Goal: Task Accomplishment & Management: Manage account settings

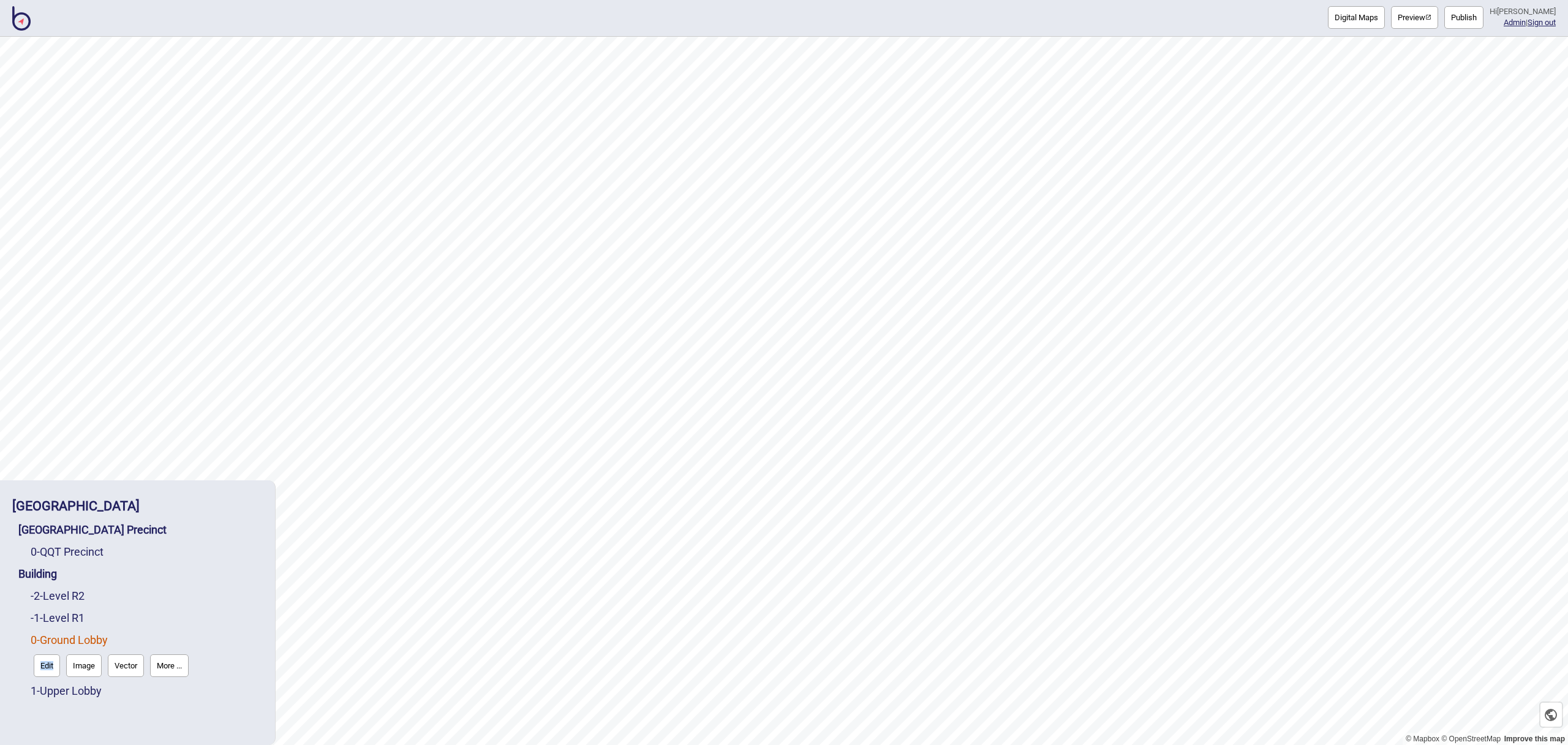
click at [82, 667] on button "Image" at bounding box center [84, 666] width 36 height 23
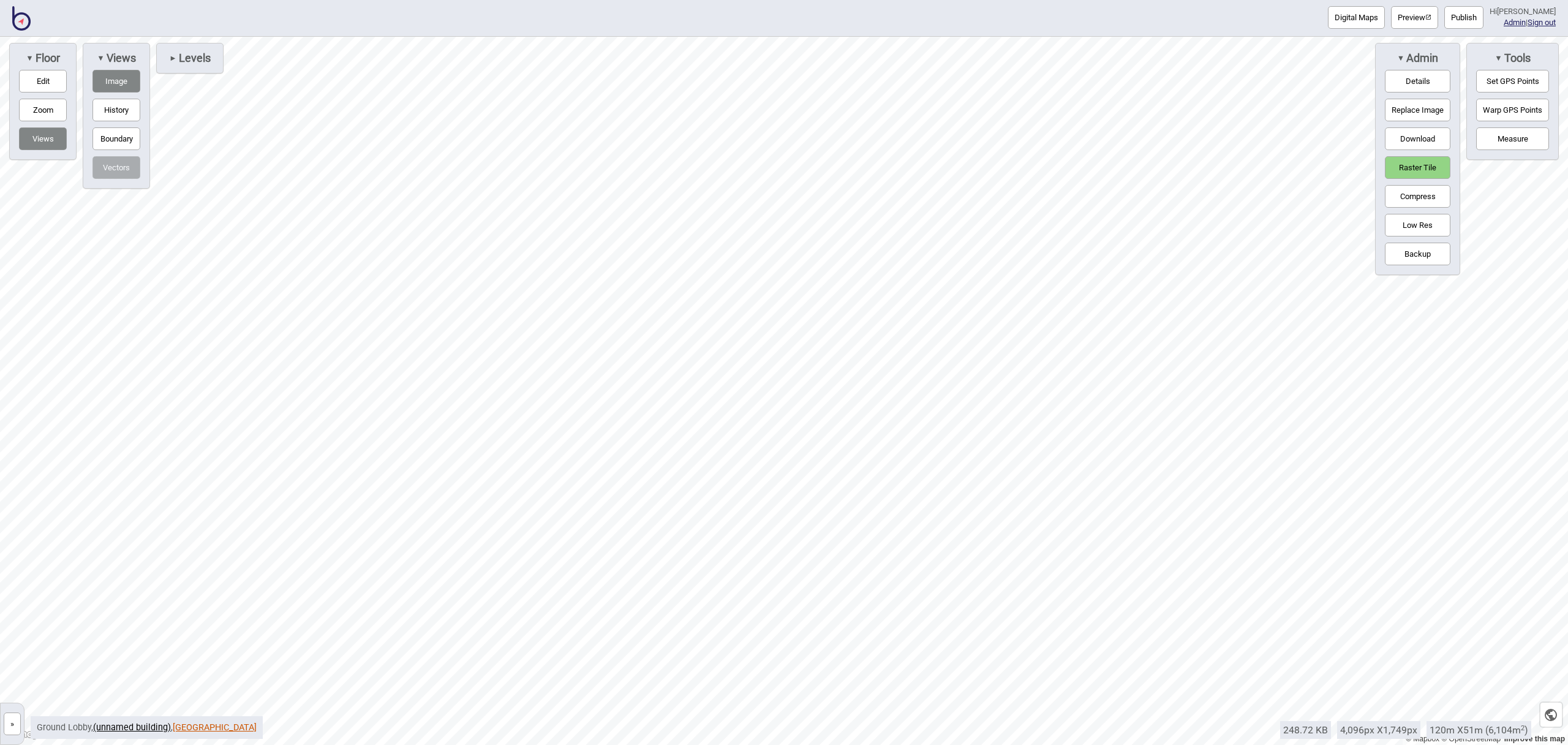
click at [174, 725] on link "[GEOGRAPHIC_DATA]" at bounding box center [215, 727] width 84 height 11
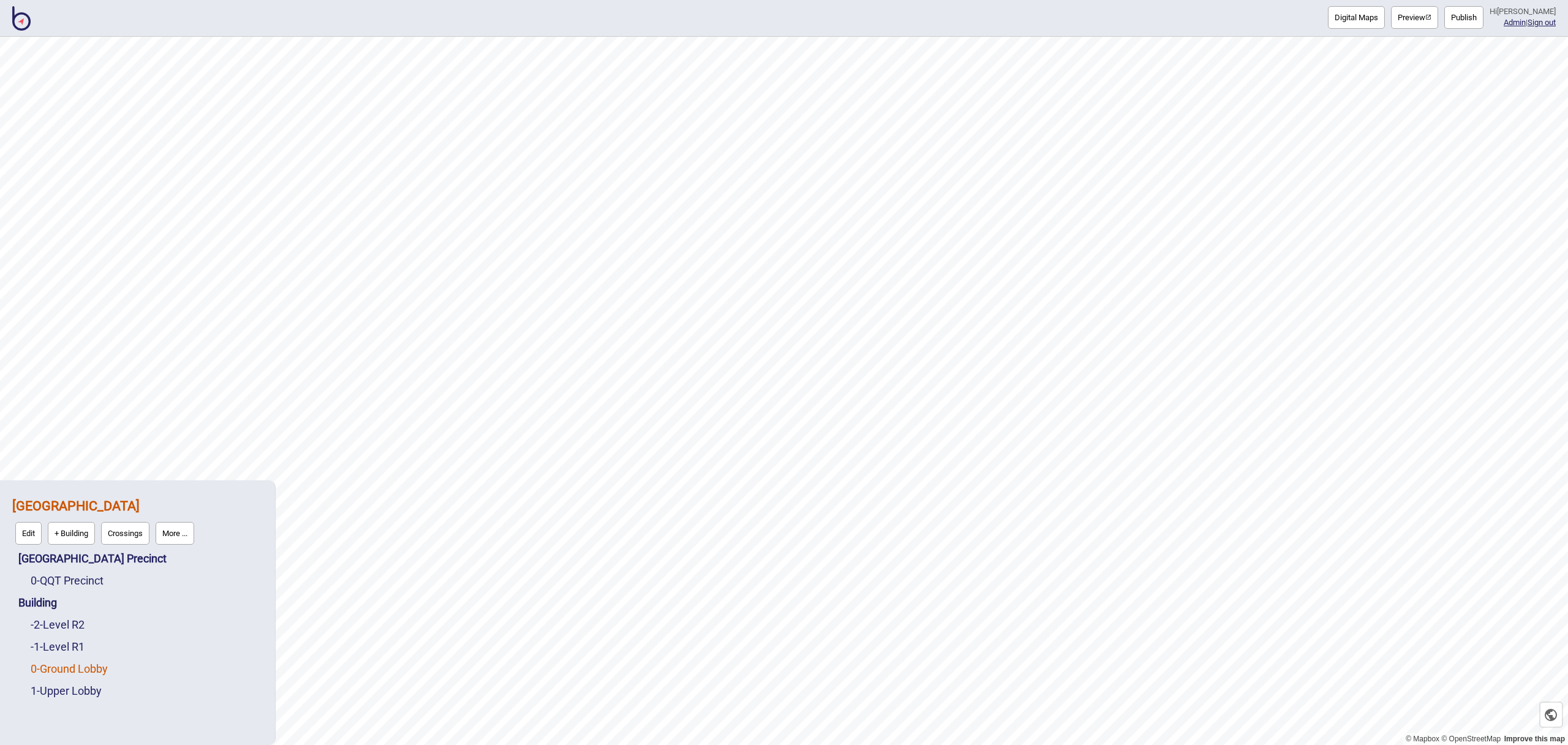
click at [68, 669] on link "0 - Ground Lobby" at bounding box center [69, 669] width 78 height 13
click at [53, 664] on button "Edit" at bounding box center [47, 666] width 26 height 23
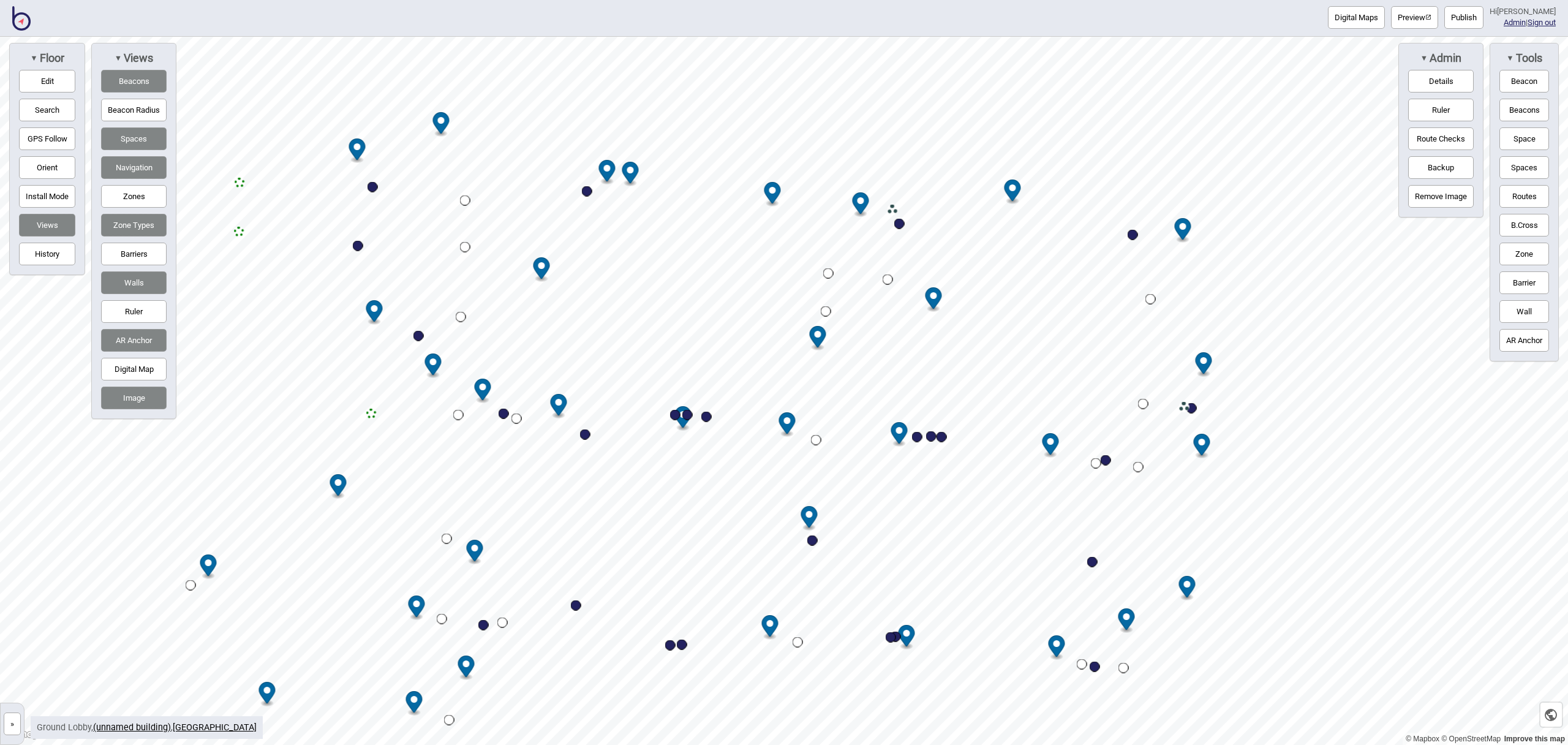
click at [135, 172] on button "Navigation" at bounding box center [134, 167] width 65 height 23
drag, startPoint x: 144, startPoint y: 82, endPoint x: 158, endPoint y: 91, distance: 16.6
click at [143, 82] on button "Beacons" at bounding box center [134, 82] width 65 height 23
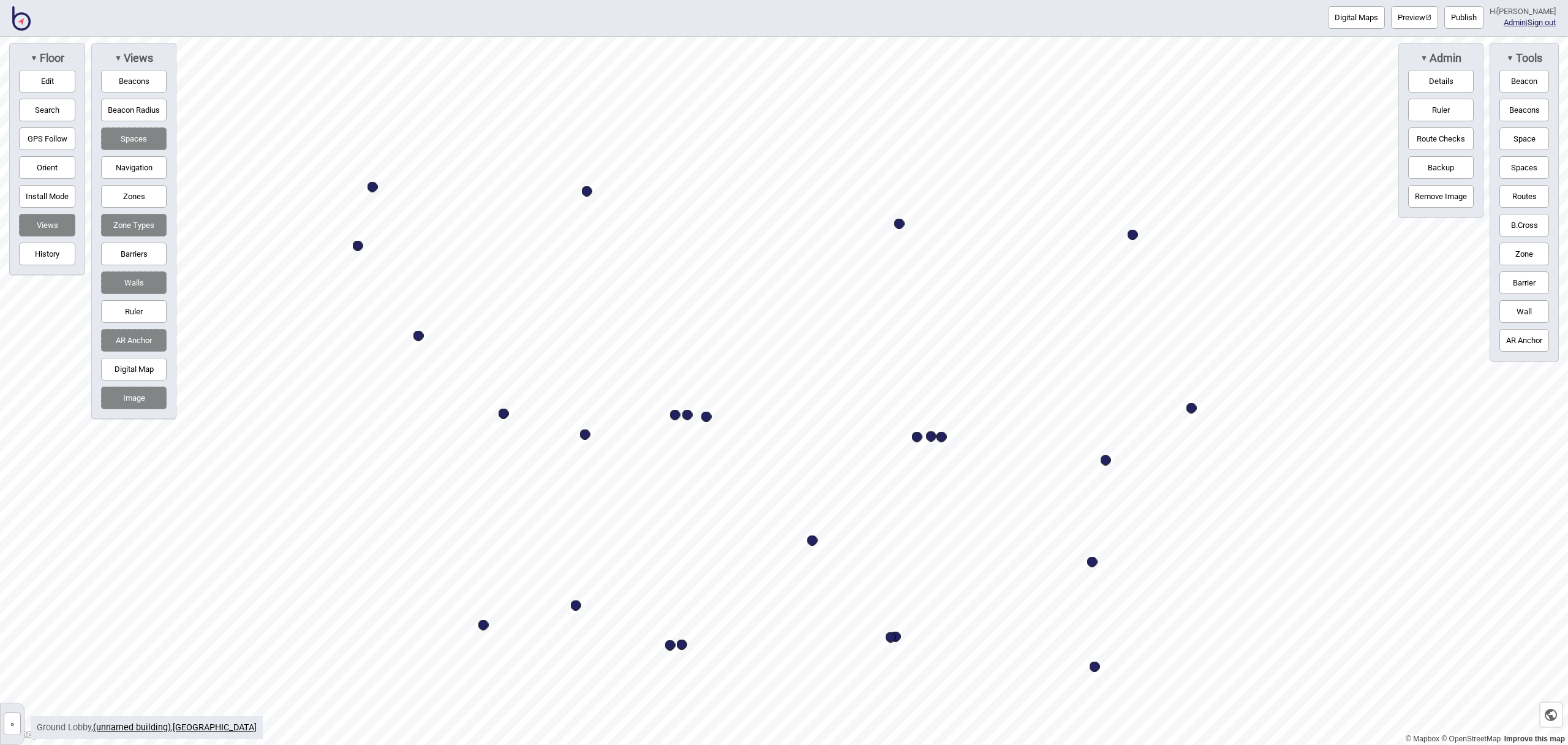
drag, startPoint x: 1511, startPoint y: 145, endPoint x: 1502, endPoint y: 149, distance: 9.8
click at [1510, 145] on button "Space" at bounding box center [1524, 139] width 50 height 23
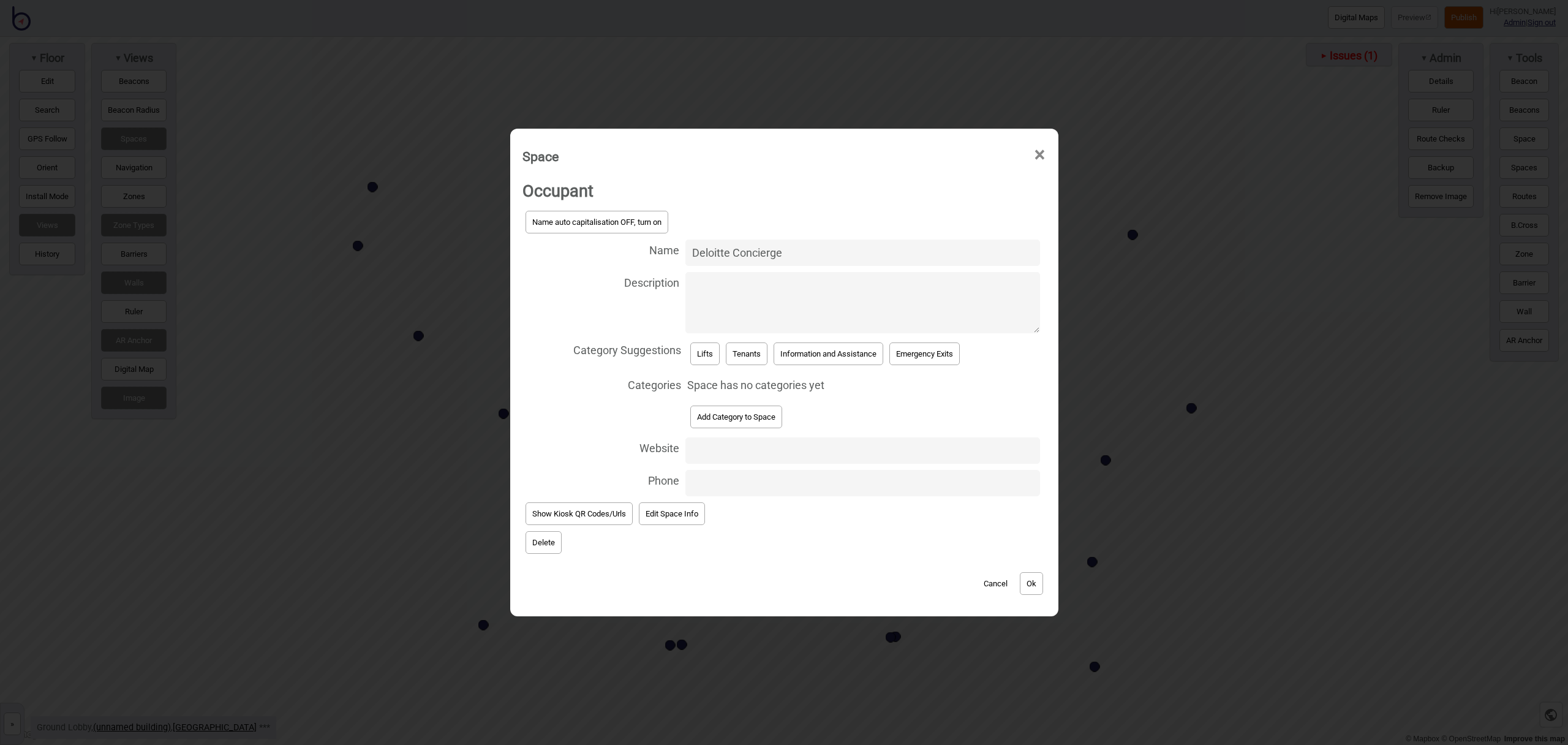
type input "Deloitte Concierge"
click at [836, 349] on button "Information and Assistance" at bounding box center [828, 354] width 109 height 23
select select "Information and Assistance"
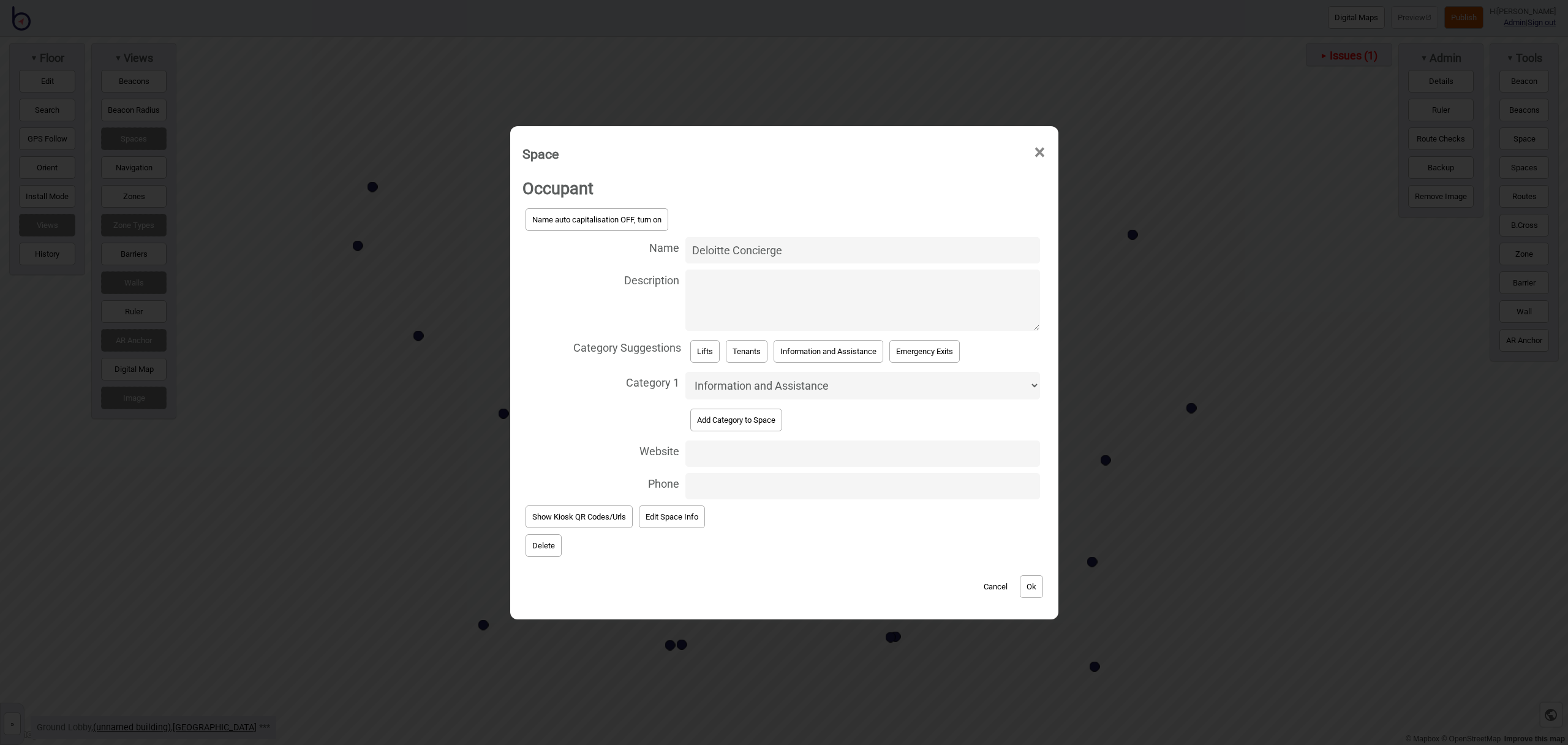
click at [1038, 578] on button "Ok" at bounding box center [1031, 587] width 24 height 23
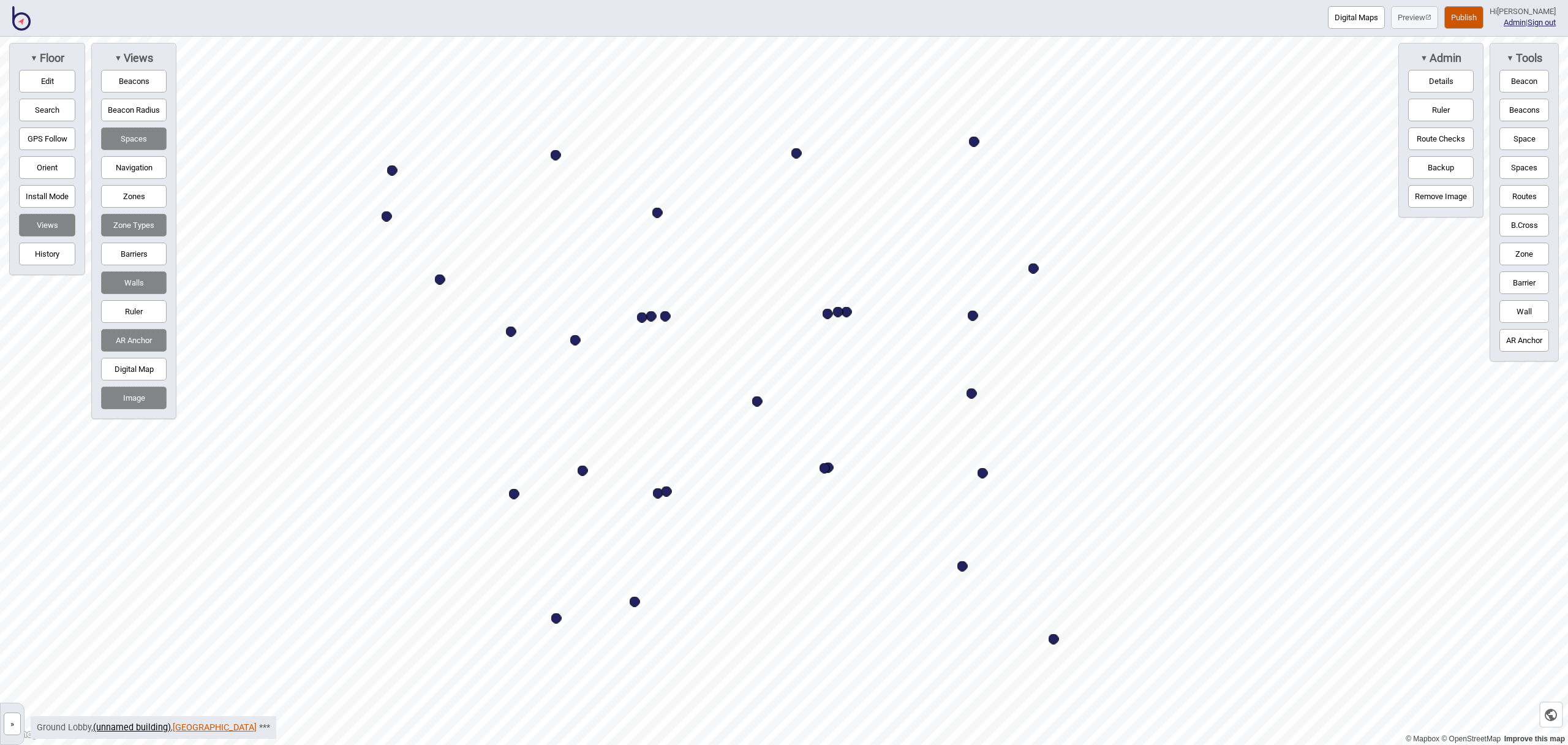
click at [202, 725] on link "[GEOGRAPHIC_DATA]" at bounding box center [215, 727] width 84 height 11
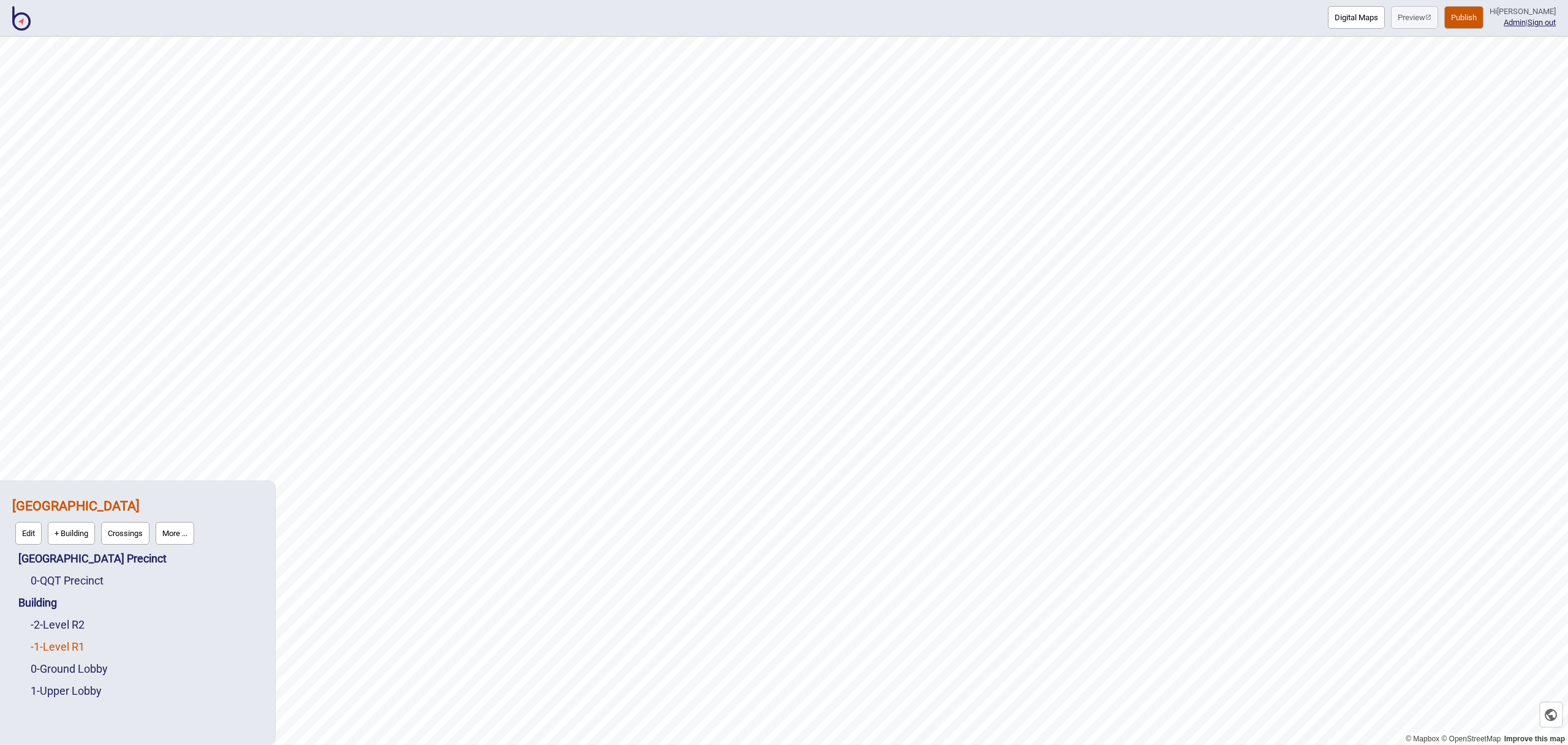
click at [73, 641] on link "-1 - Level R1" at bounding box center [58, 647] width 54 height 13
click at [38, 643] on button "Edit" at bounding box center [47, 644] width 26 height 23
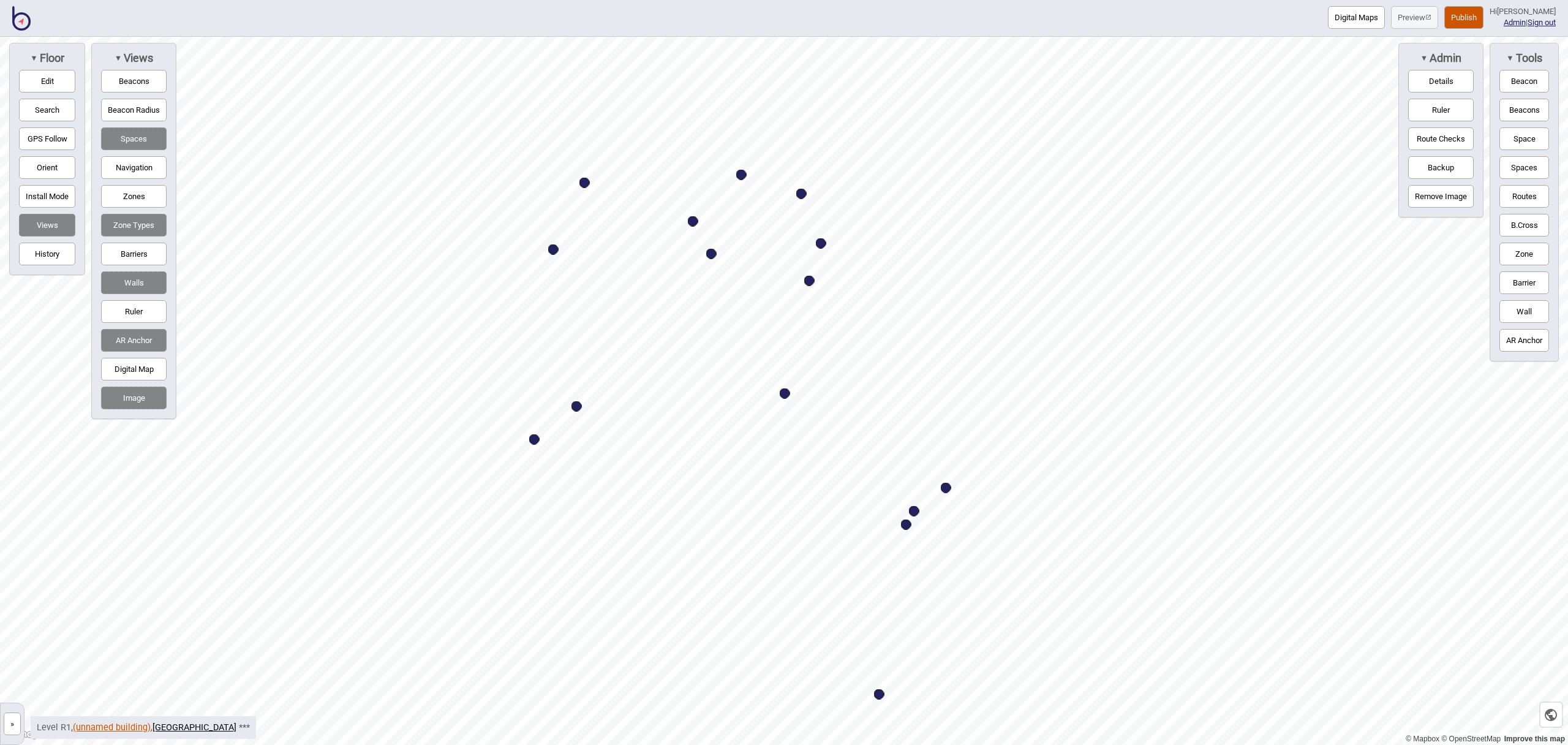
click at [117, 725] on link "(unnamed building)" at bounding box center [111, 727] width 78 height 11
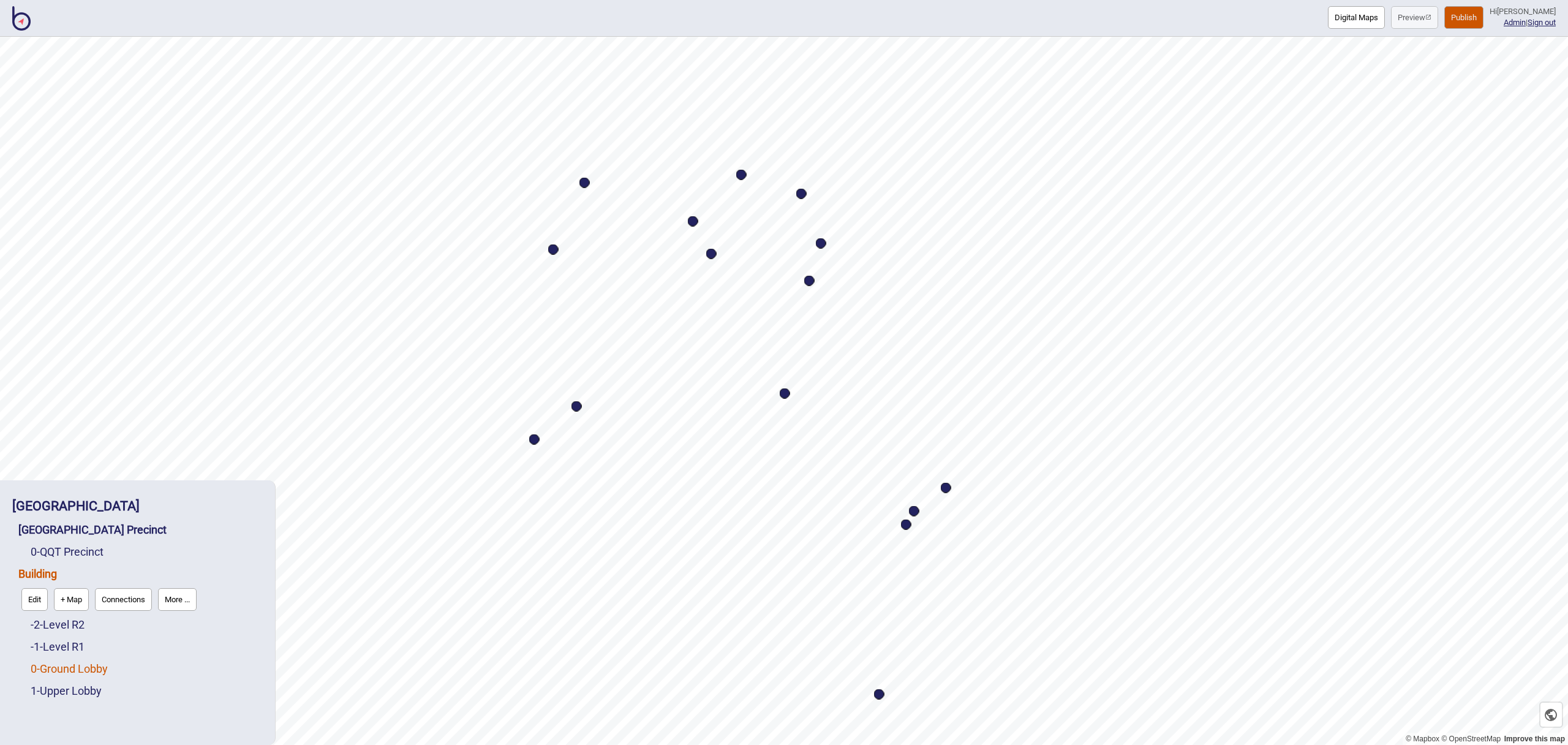
click at [64, 663] on link "0 - Ground Lobby" at bounding box center [69, 669] width 78 height 13
click at [43, 667] on button "Edit" at bounding box center [47, 666] width 26 height 23
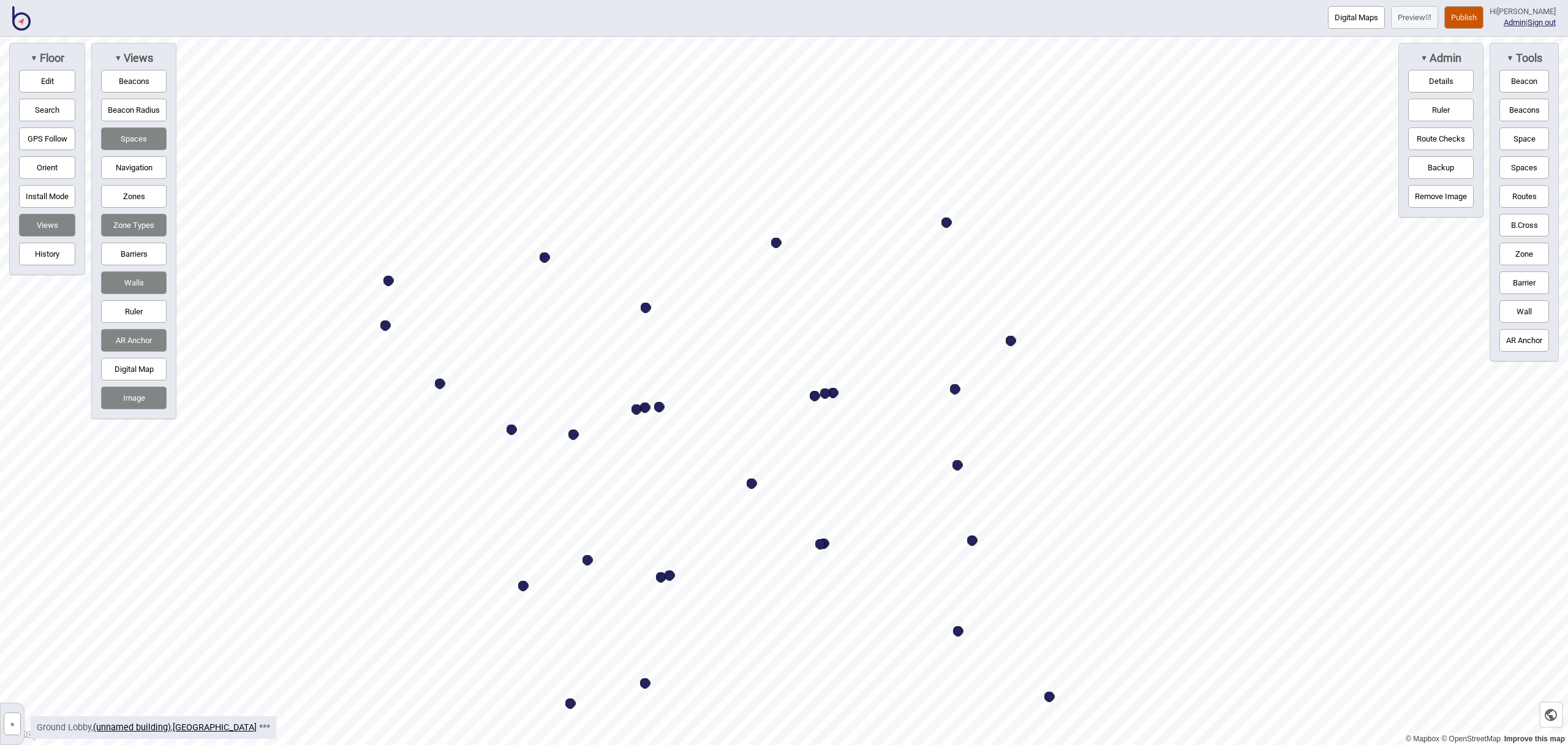
click at [1527, 139] on button "Space" at bounding box center [1524, 139] width 50 height 23
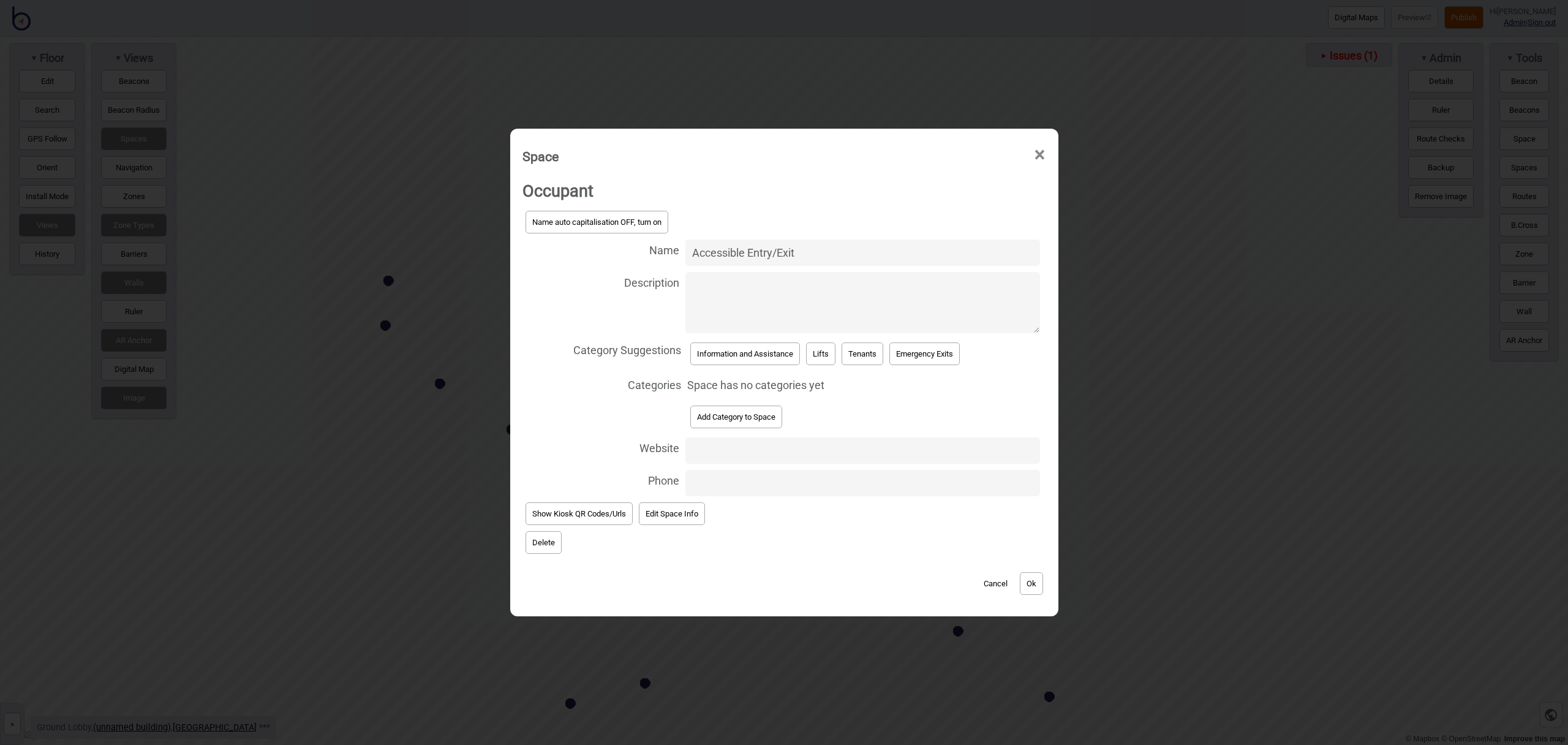
type input "Accessible Entry/Exit"
click at [733, 419] on button "Add Category to Space" at bounding box center [736, 417] width 92 height 23
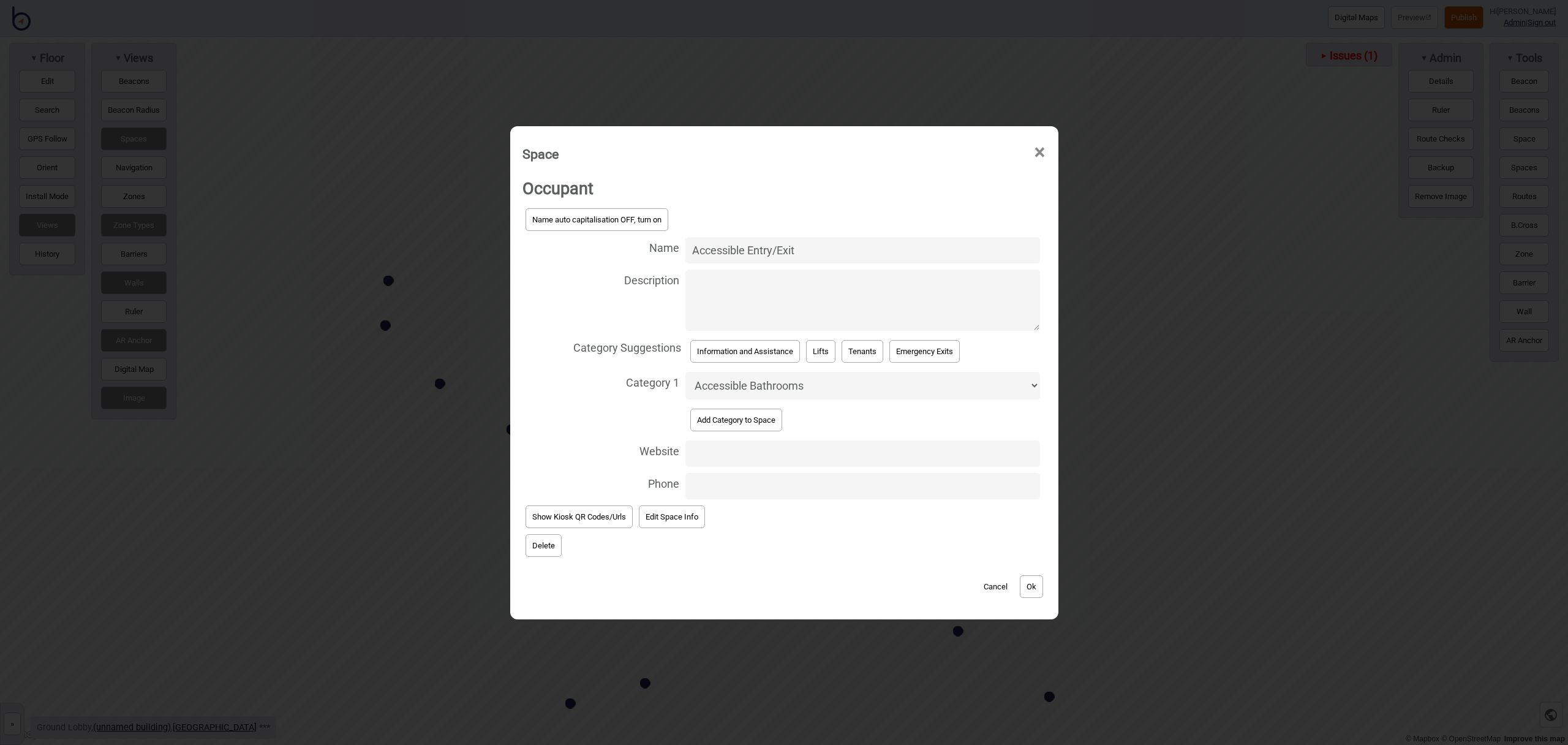
click at [731, 383] on select "Accessible Bathrooms Accommodation All Dining and Takeaway Barriers Bathrooms B…" at bounding box center [862, 386] width 354 height 28
select select "Entrances and Exits"
click at [685, 372] on select "Accessible Bathrooms Accommodation All Dining and Takeaway Barriers Bathrooms B…" at bounding box center [862, 386] width 354 height 28
click at [1025, 590] on button "Ok" at bounding box center [1031, 587] width 24 height 23
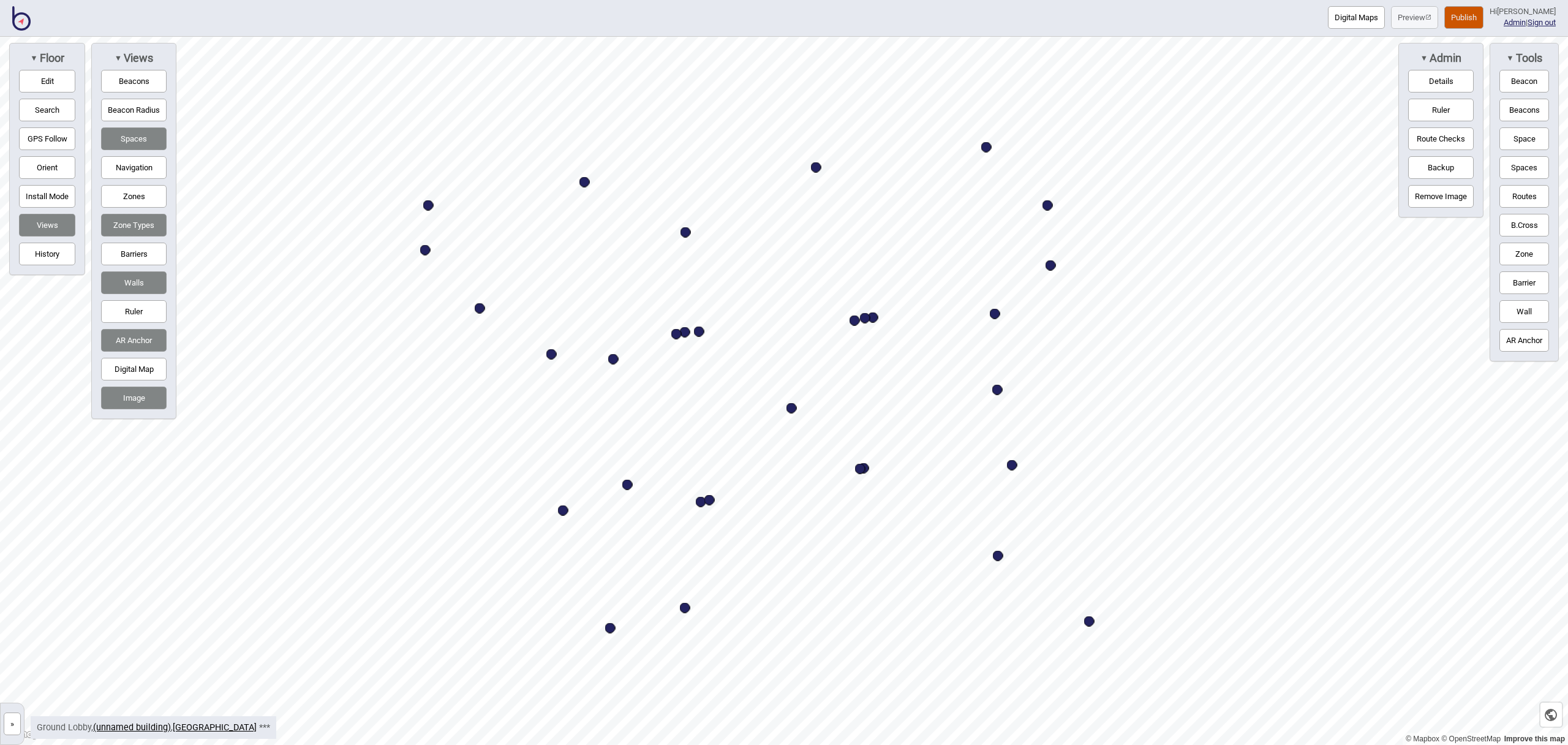
click at [1479, 21] on button "Publish" at bounding box center [1464, 18] width 39 height 23
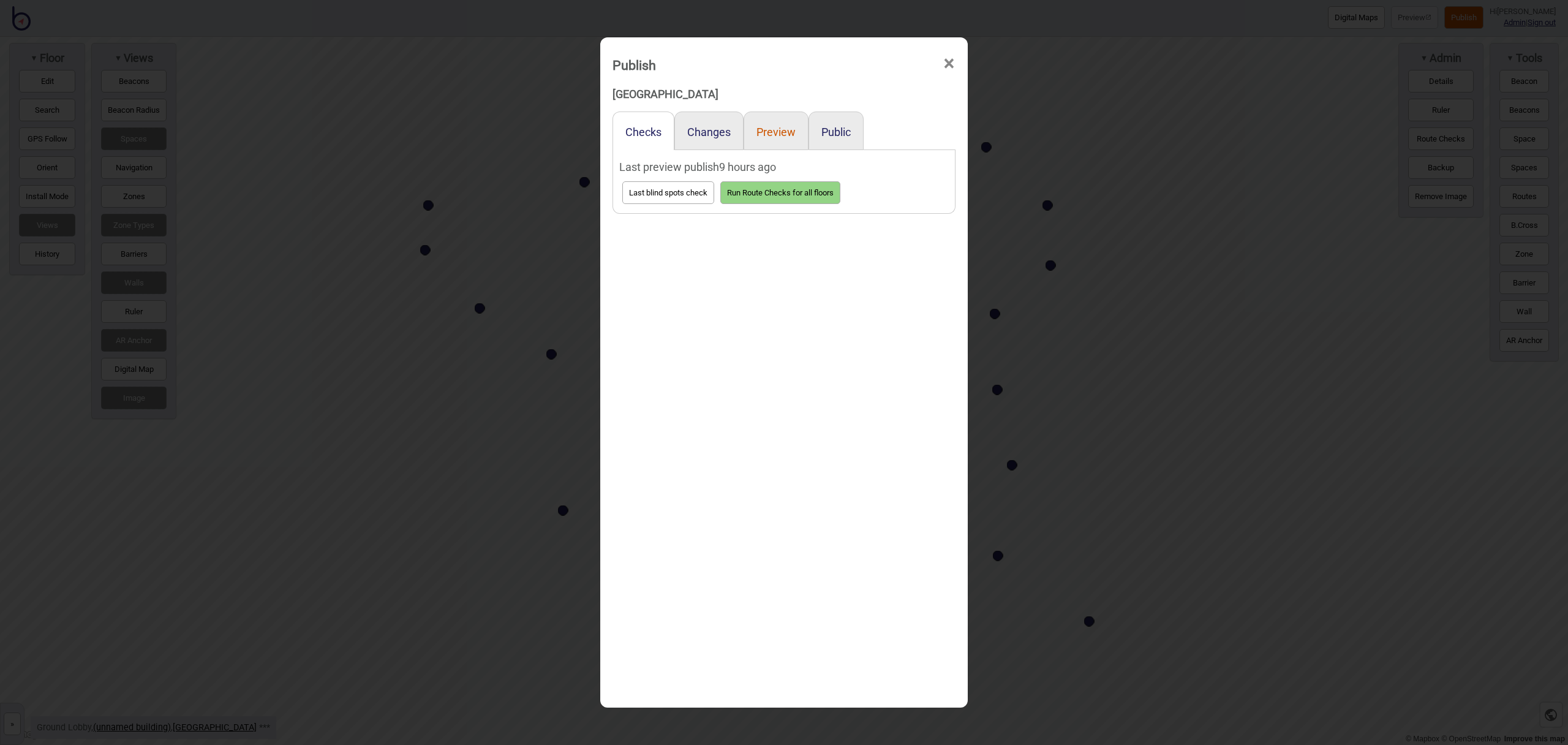
click at [777, 131] on button "Preview" at bounding box center [776, 132] width 39 height 13
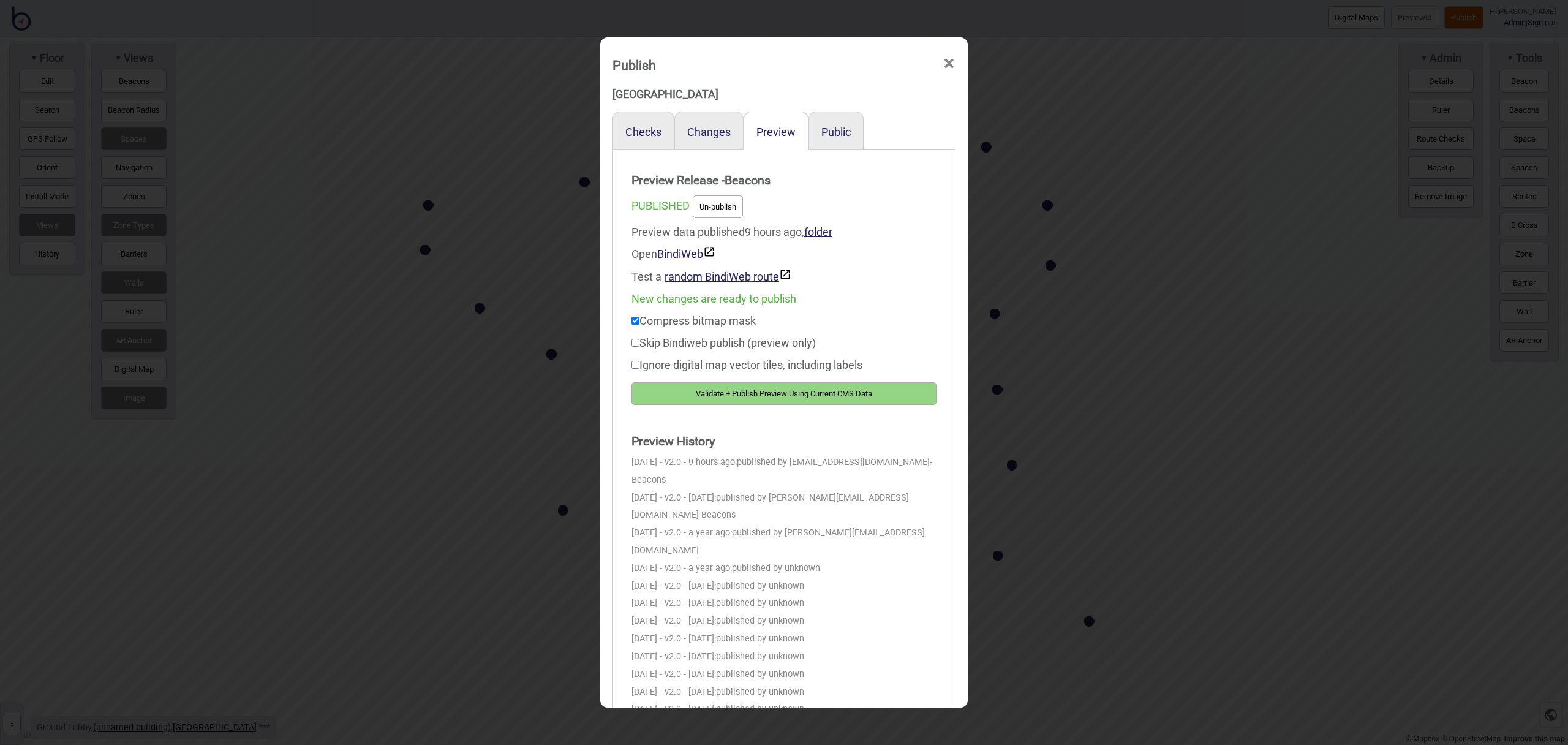
click at [858, 398] on button "Validate + Publish Preview Using Current CMS Data" at bounding box center [784, 394] width 305 height 23
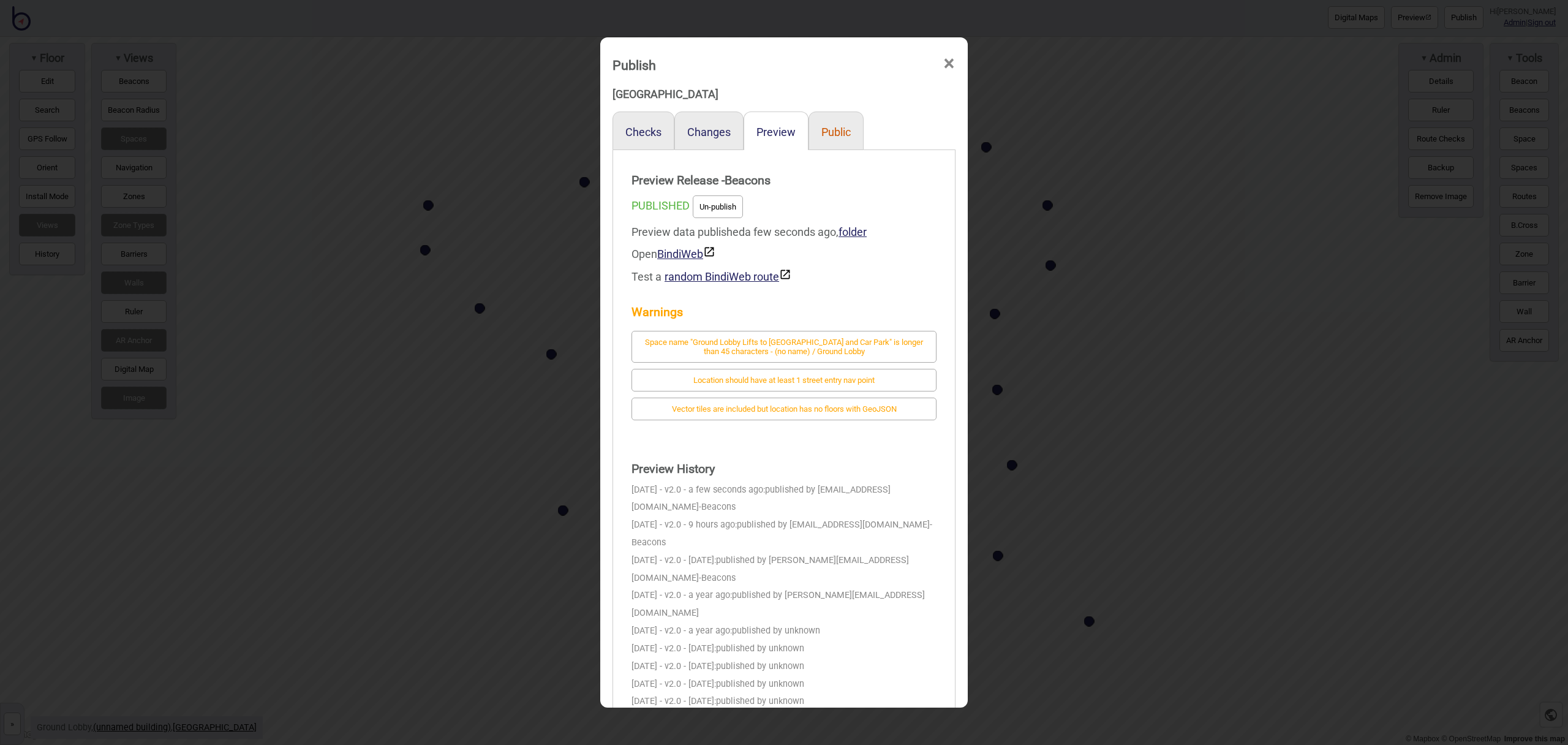
click at [832, 138] on button "Public" at bounding box center [836, 132] width 29 height 13
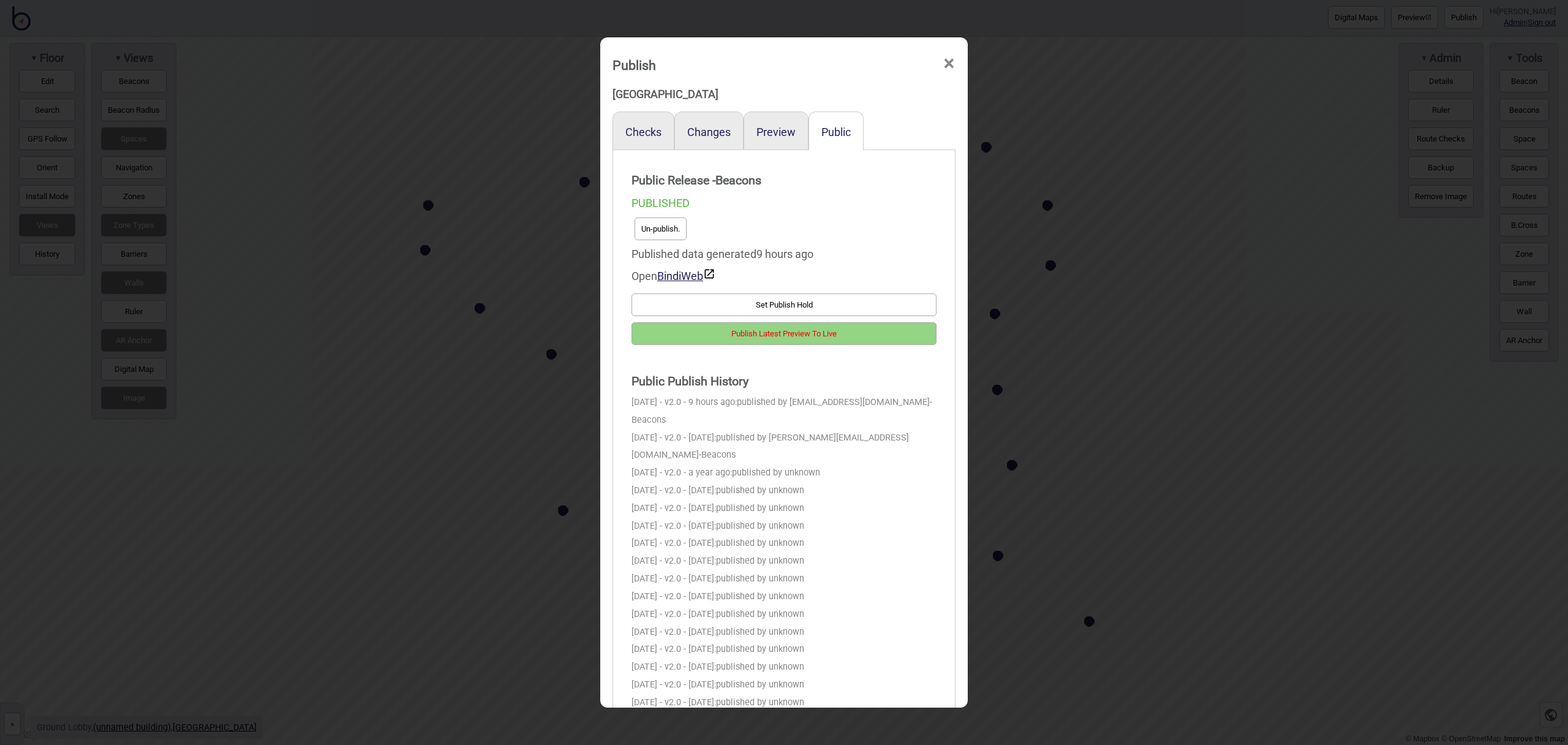
click at [803, 338] on button "Publish Latest Preview To Live" at bounding box center [784, 334] width 305 height 23
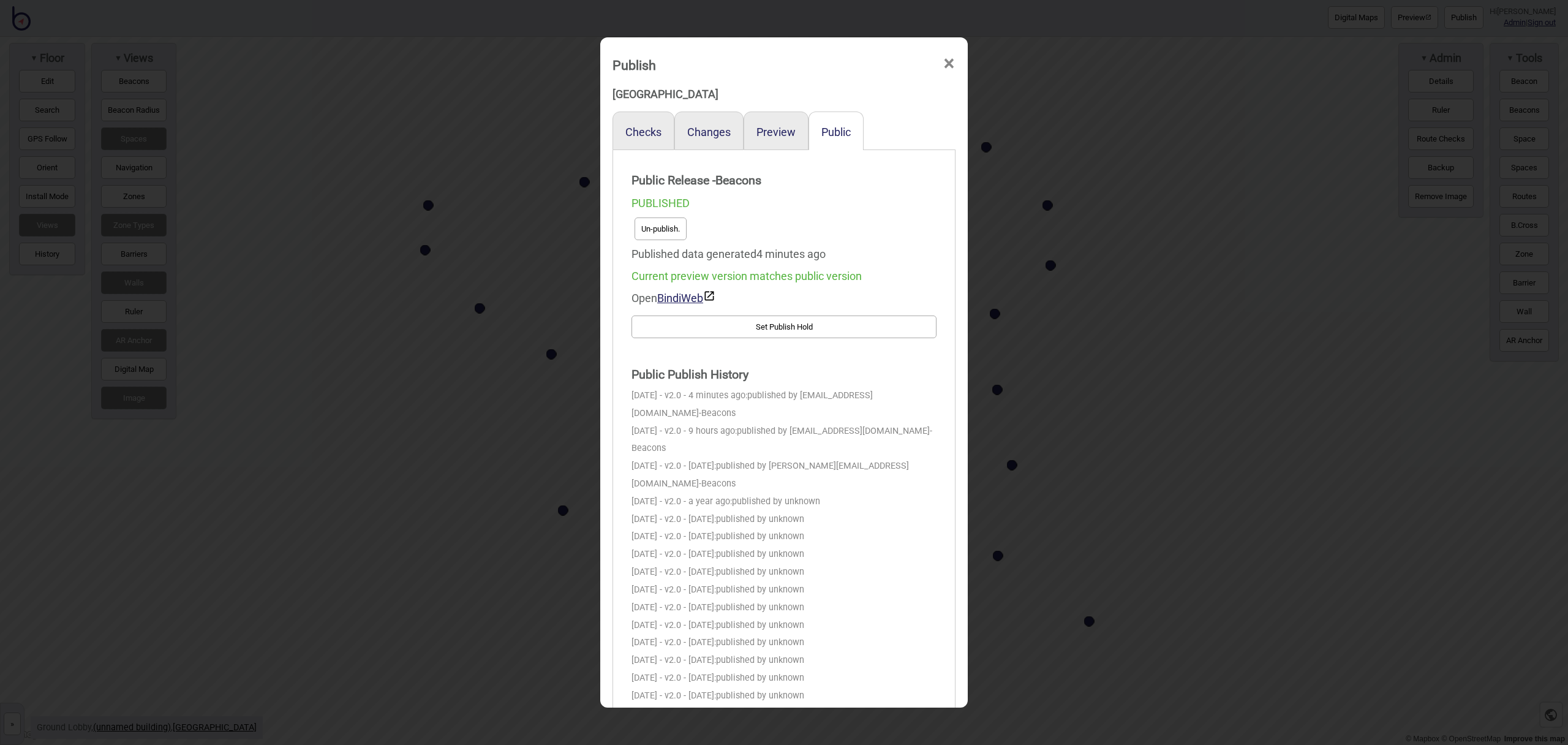
click at [950, 68] on span "×" at bounding box center [950, 64] width 13 height 41
